Goal: Check status

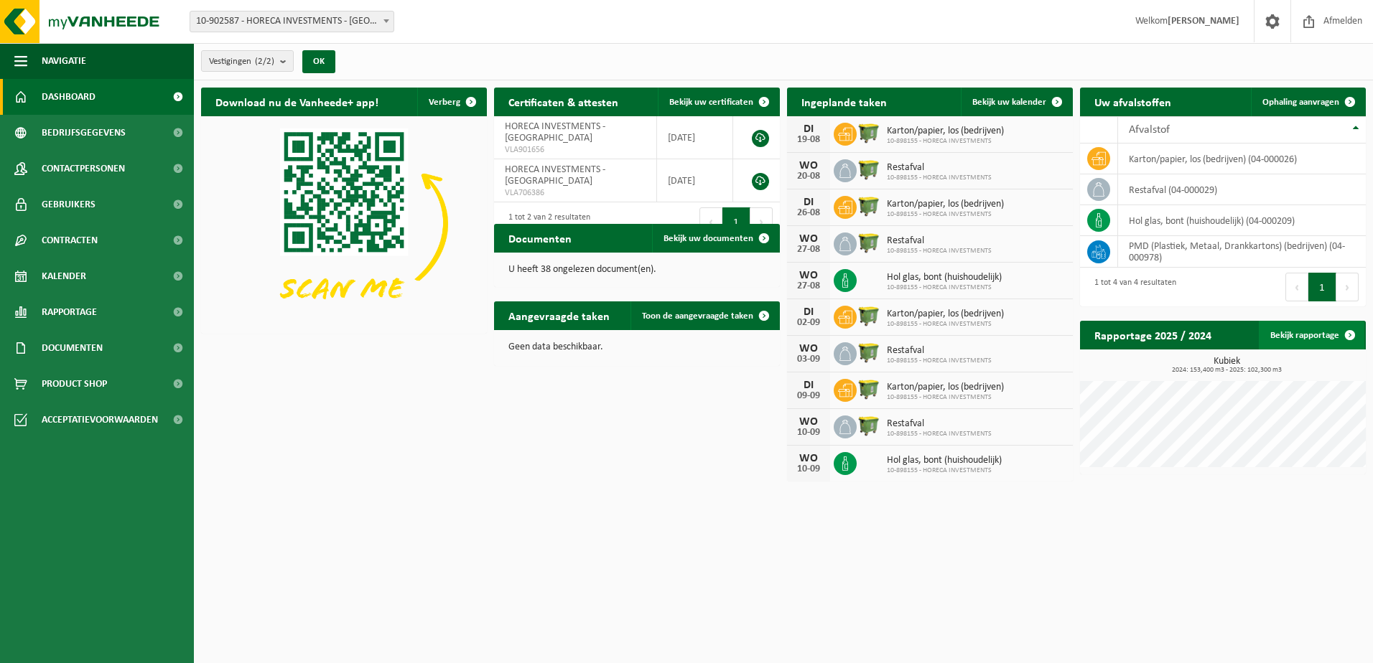
click at [1323, 330] on link "Bekijk rapportage" at bounding box center [1312, 335] width 106 height 29
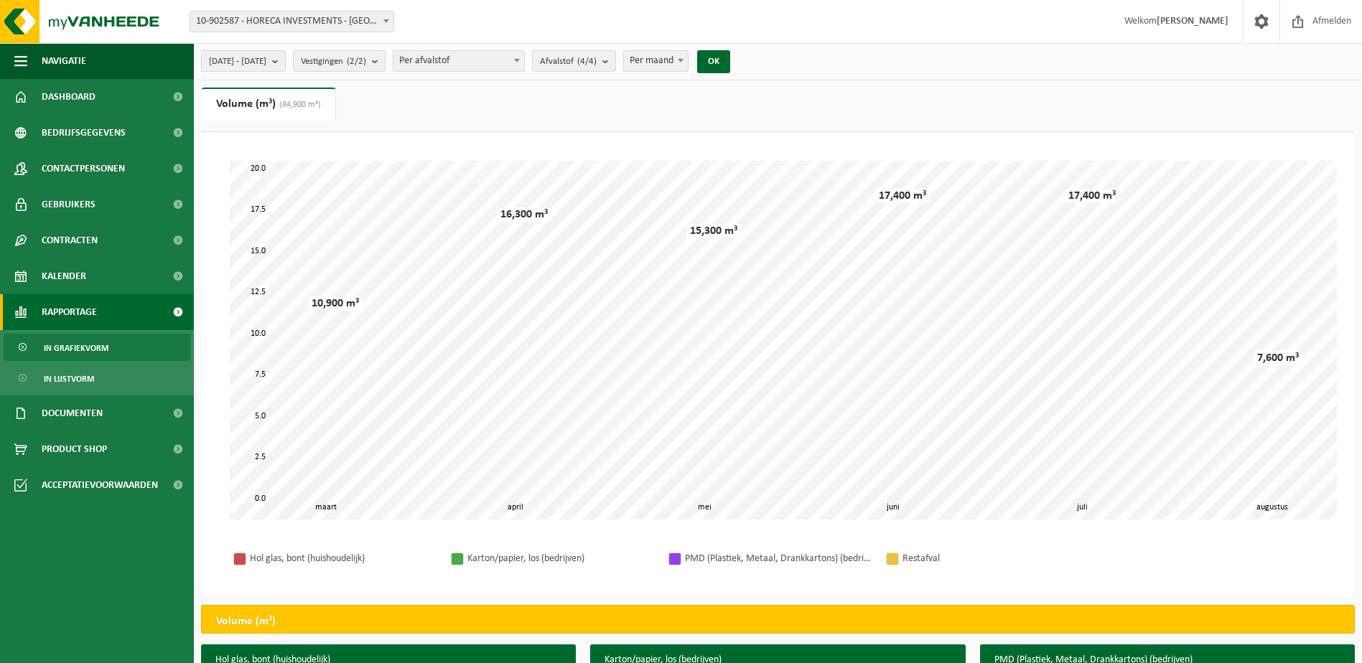
click at [285, 62] on b "submit" at bounding box center [278, 61] width 13 height 20
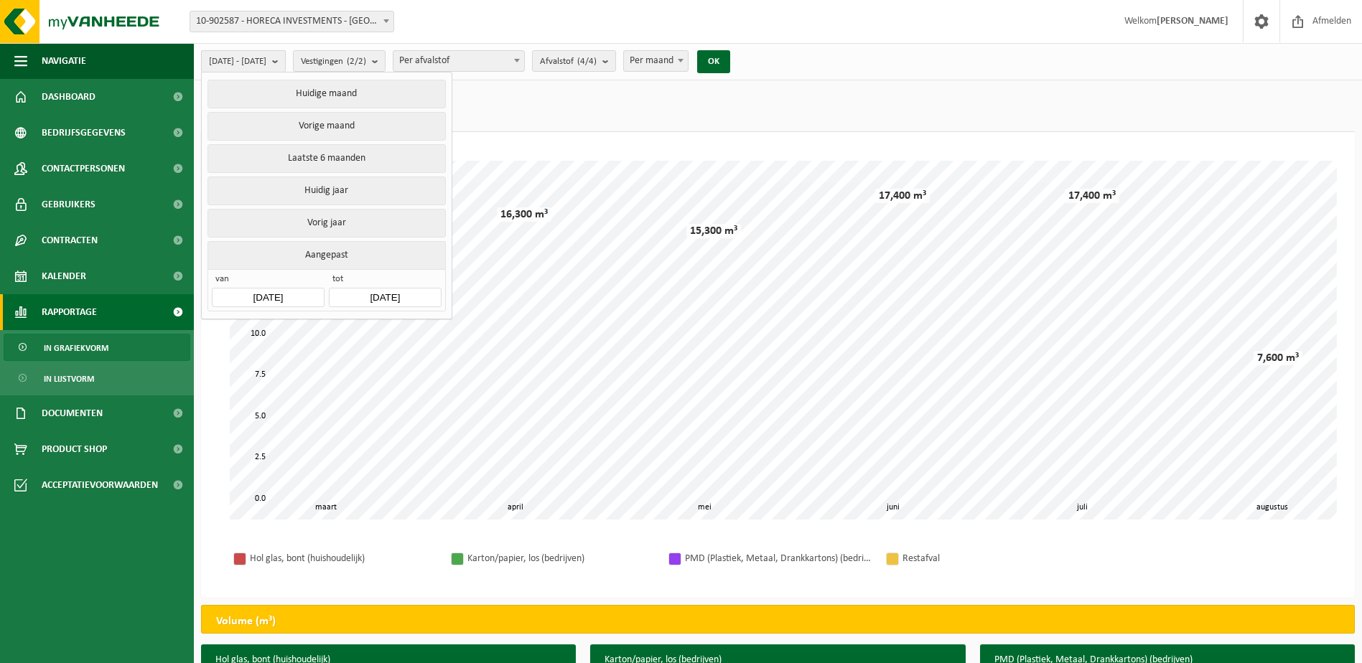
click at [285, 63] on b "submit" at bounding box center [278, 61] width 13 height 21
